Goal: Information Seeking & Learning: Learn about a topic

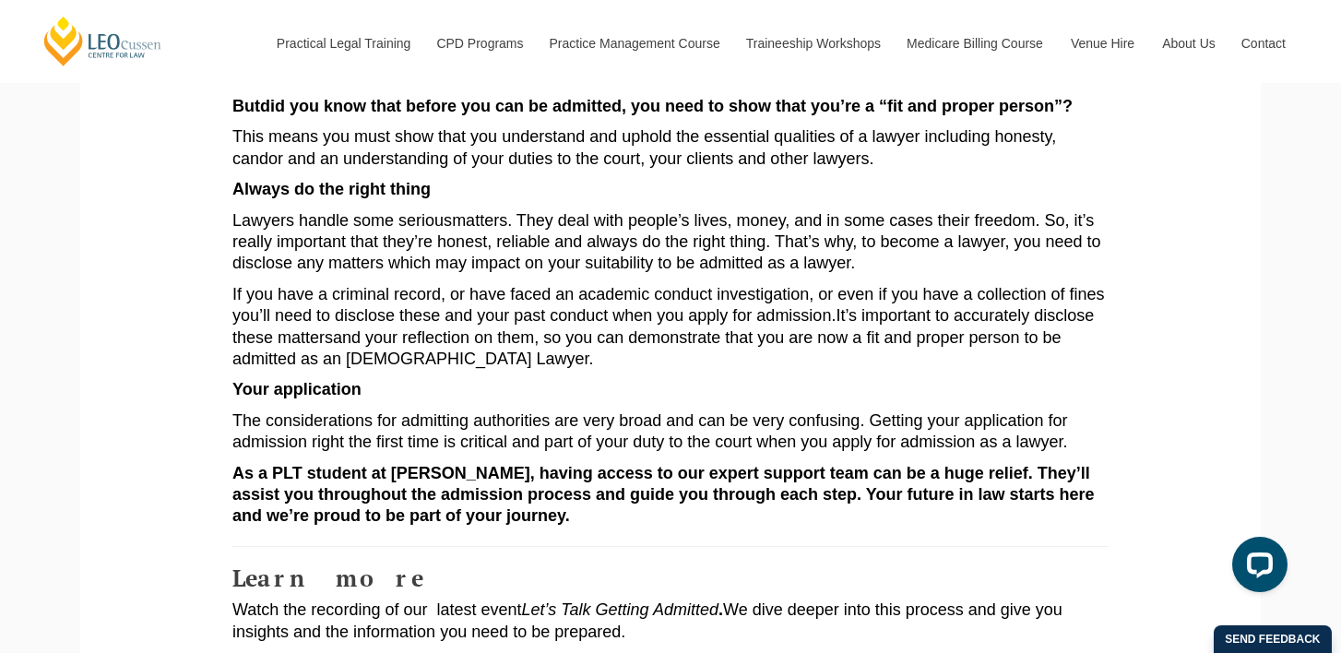
scroll to position [990, 0]
click at [1037, 144] on span "This means you must show that you understand and uphold the essential qualities…" at bounding box center [644, 148] width 824 height 40
click at [672, 196] on p "Always do the right thing" at bounding box center [670, 190] width 876 height 21
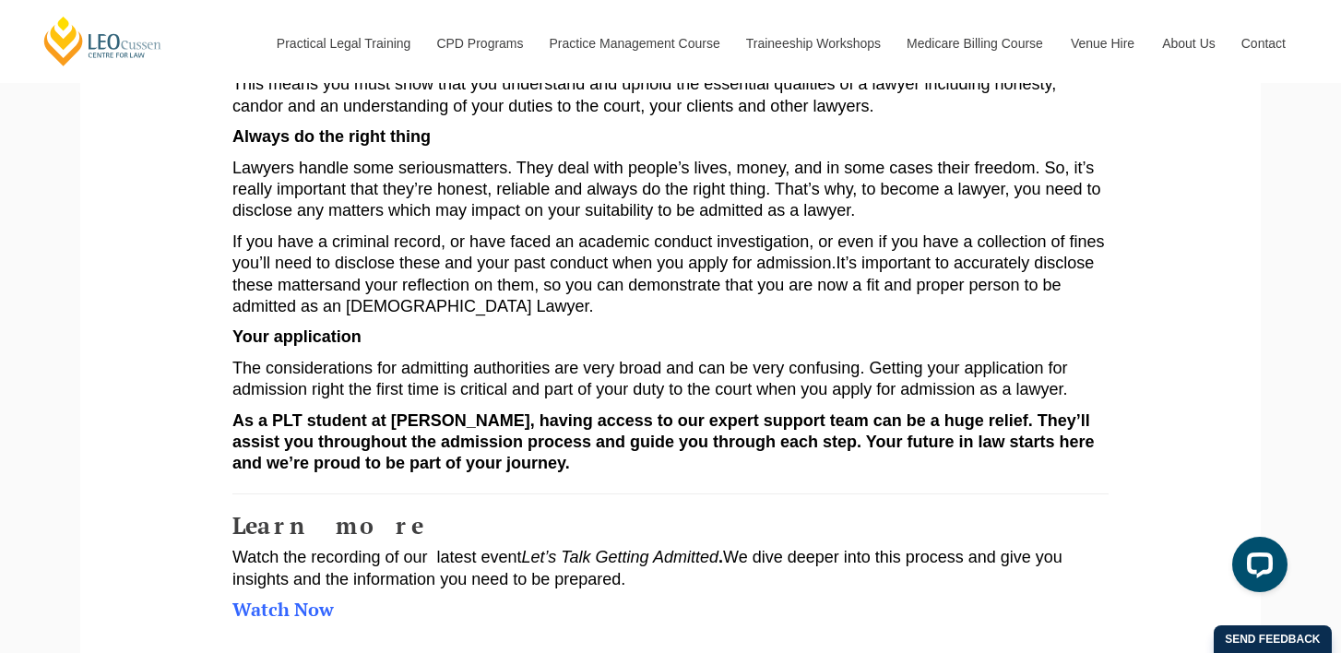
scroll to position [1047, 0]
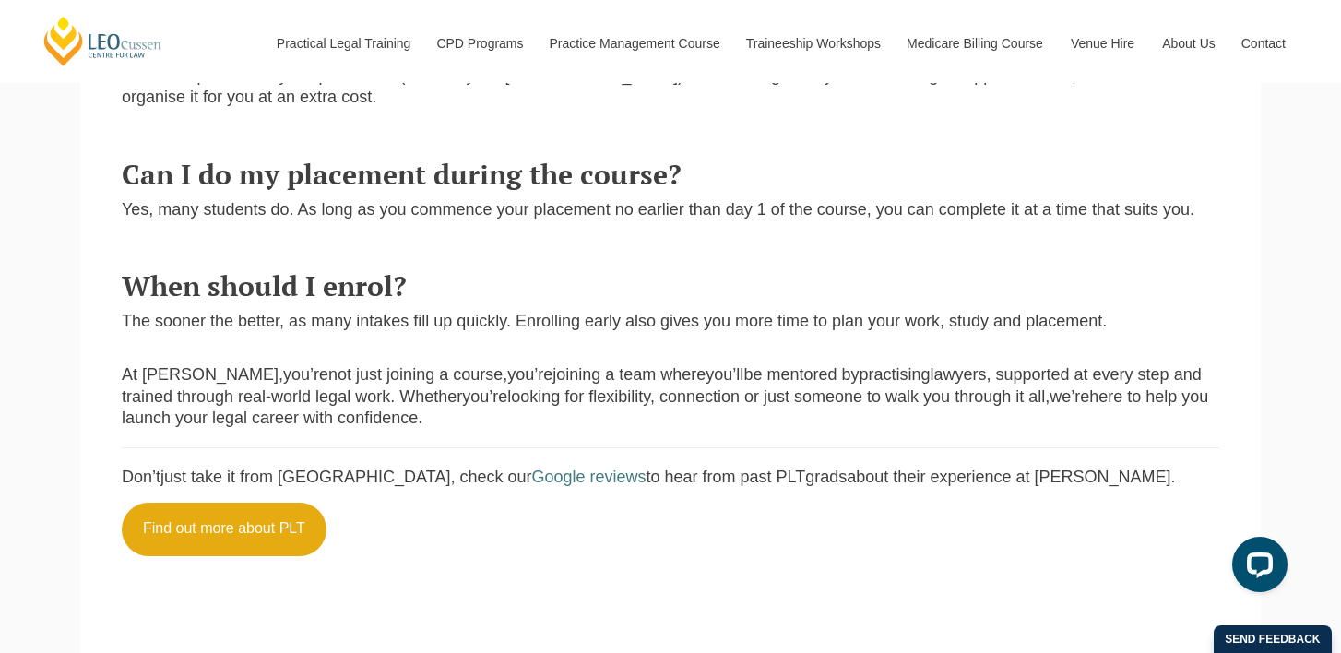
scroll to position [1809, 0]
